Goal: Check status: Check status

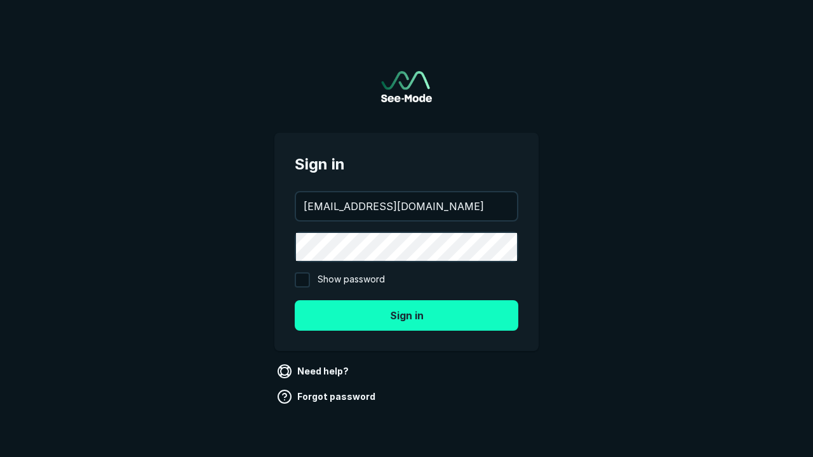
click at [407, 315] on button "Sign in" at bounding box center [407, 315] width 224 height 30
